Goal: Obtain resource: Obtain resource

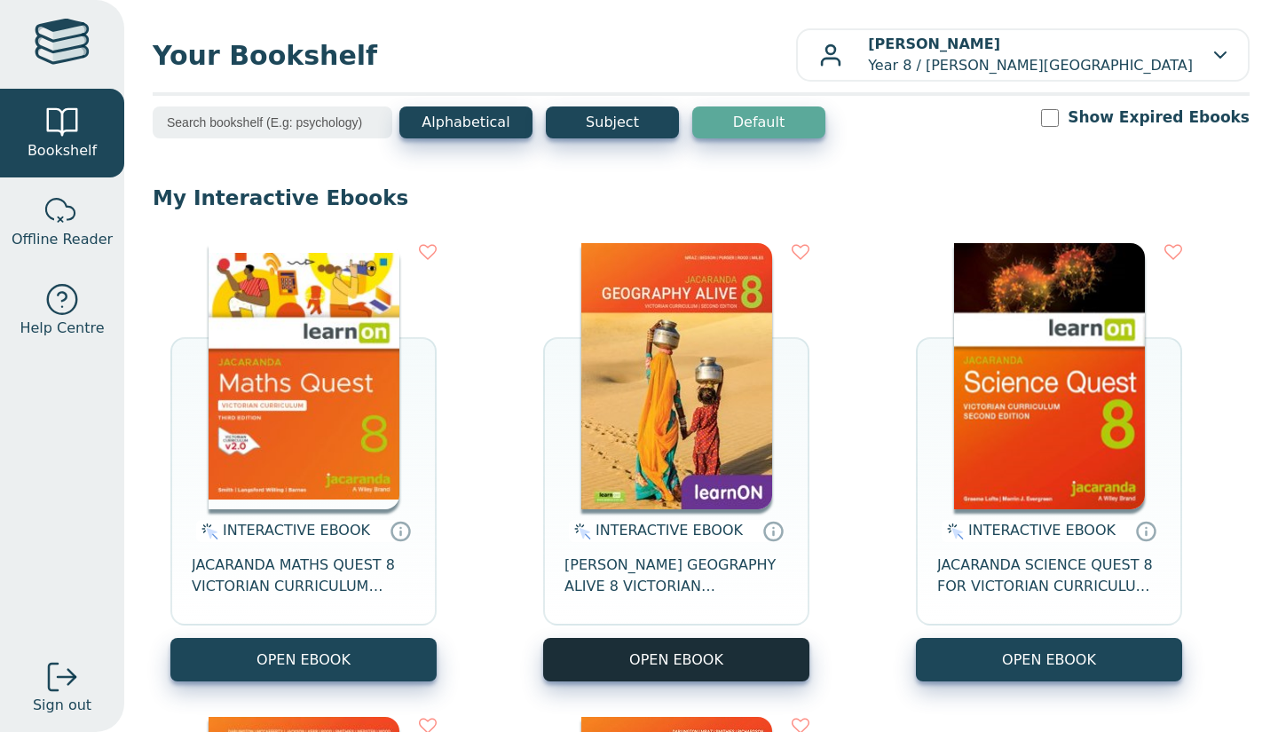
click at [672, 649] on button "OPEN EBOOK" at bounding box center [676, 659] width 266 height 43
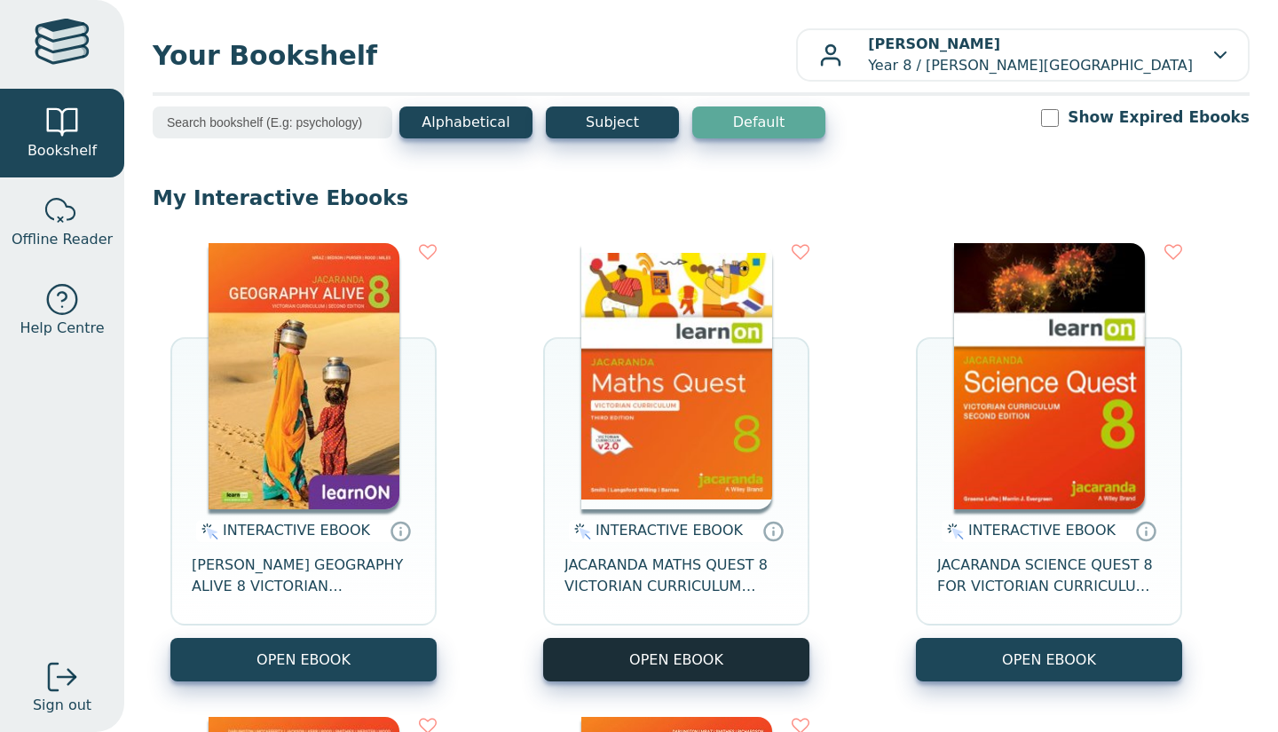
click at [766, 649] on button "OPEN EBOOK" at bounding box center [676, 659] width 266 height 43
